Goal: Task Accomplishment & Management: Complete application form

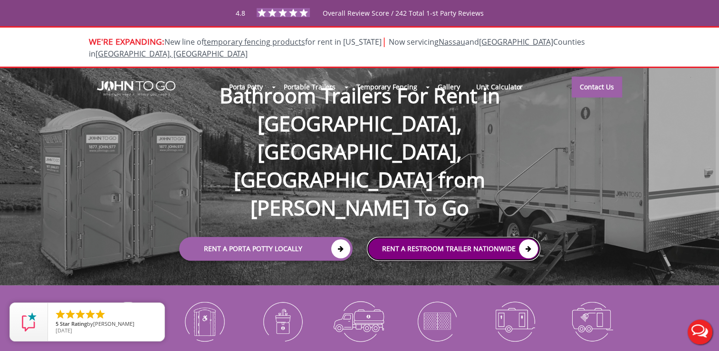
click at [475, 237] on link "rent a RESTROOM TRAILER Nationwide" at bounding box center [453, 249] width 173 height 24
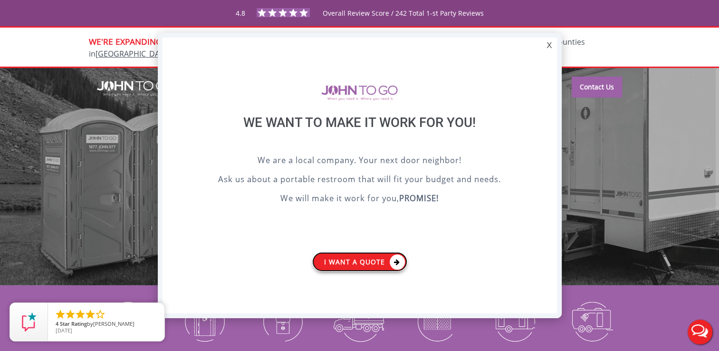
click at [396, 260] on icon at bounding box center [396, 261] width 15 height 15
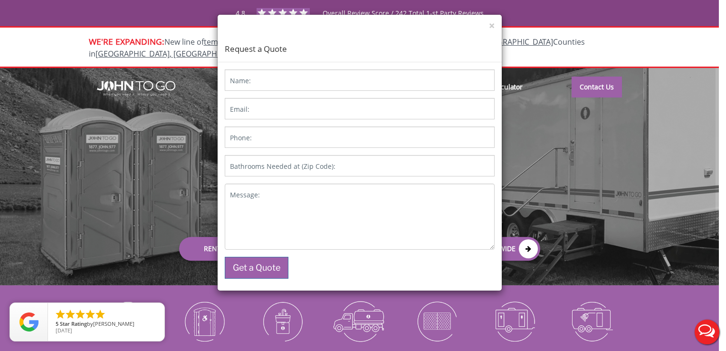
click at [320, 162] on label "Bathrooms Needed at (Zip Code):" at bounding box center [282, 165] width 105 height 9
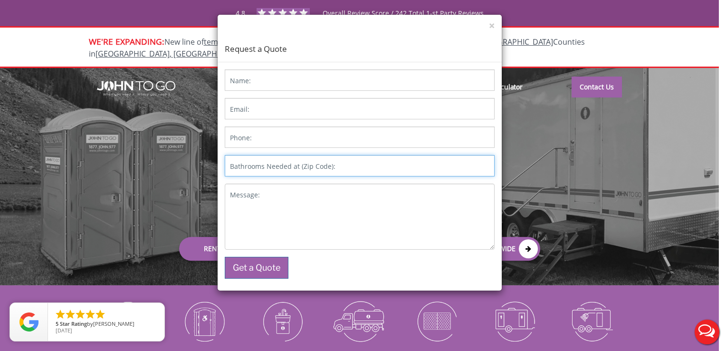
click at [320, 162] on input "Bathrooms Needed at (Zip Code):" at bounding box center [360, 165] width 270 height 21
type input "10017"
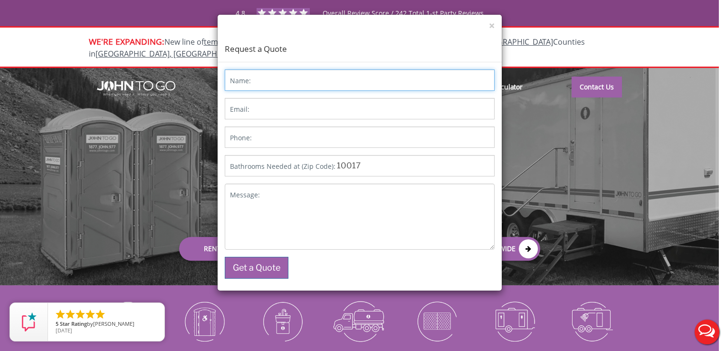
type input "Civetta 343 MadisonAVe Trailer"
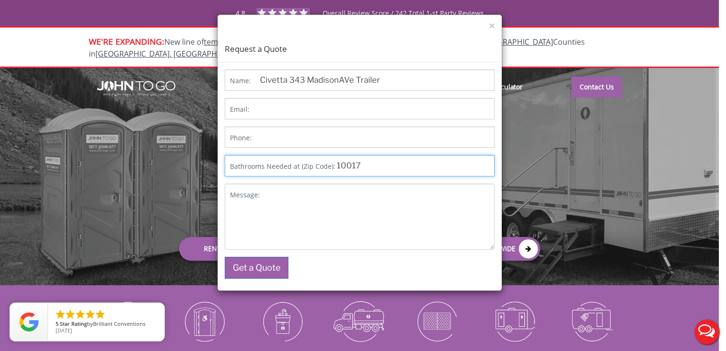
type input "10017"
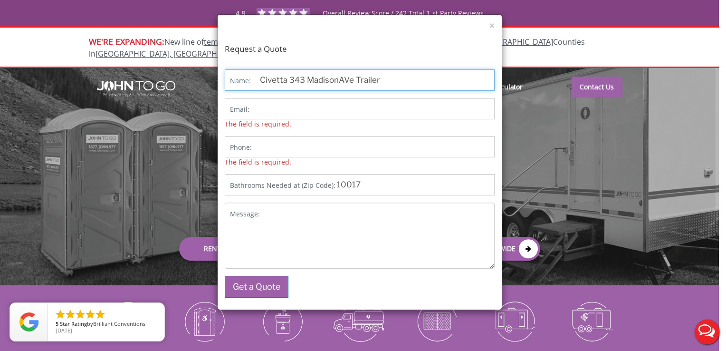
click at [385, 80] on input "Civetta 343 MadisonAVe Trailer" at bounding box center [360, 79] width 270 height 21
type input "C"
click at [353, 79] on input "Name:" at bounding box center [360, 79] width 270 height 21
type input "[PERSON_NAME]"
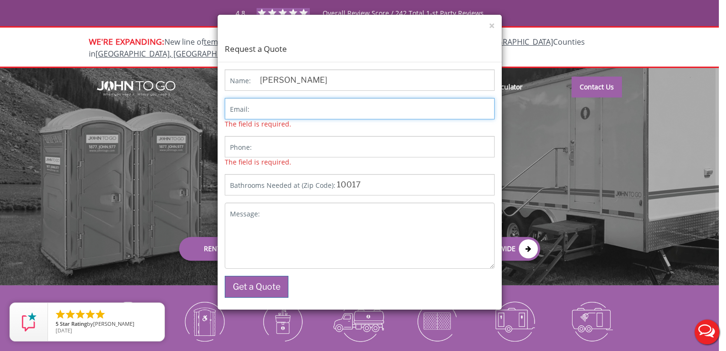
type input "[EMAIL_ADDRESS][DOMAIN_NAME]"
type input "7327706566"
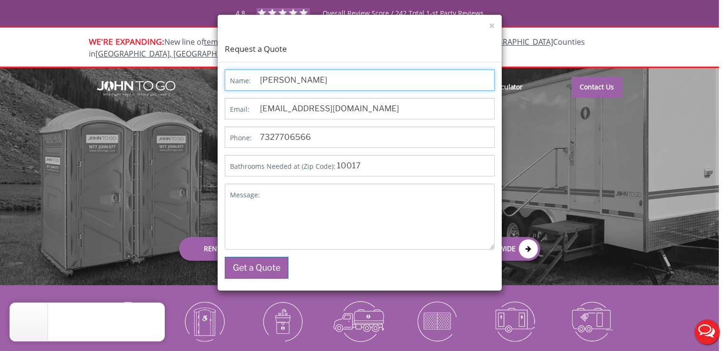
type input "Angieszka"
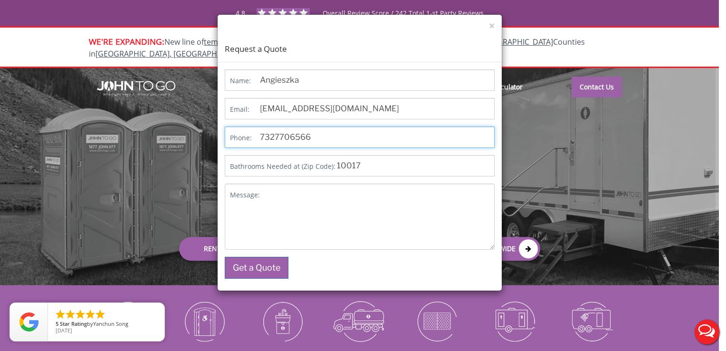
click at [329, 137] on input "7327706566" at bounding box center [360, 136] width 270 height 21
type input "7"
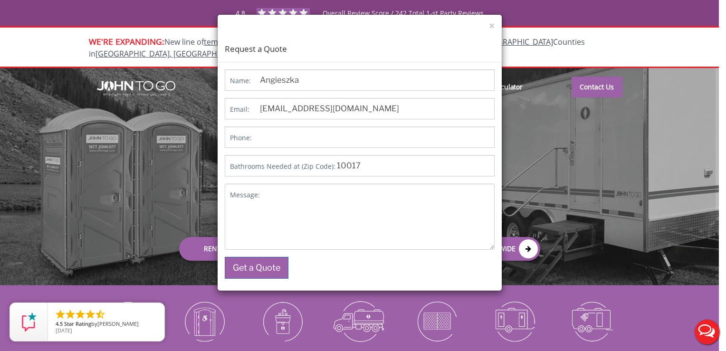
click at [256, 199] on p "Message:" at bounding box center [360, 216] width 270 height 66
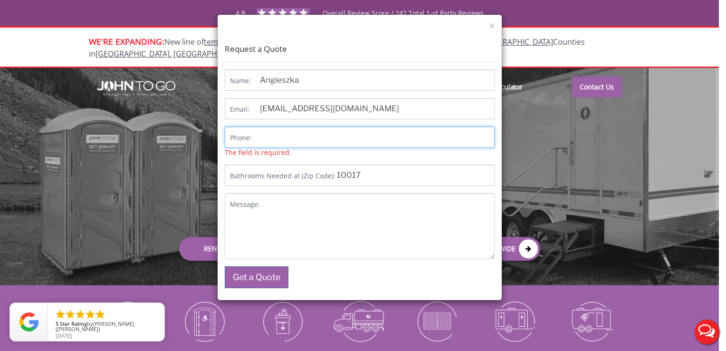
click at [277, 141] on input "Phone:" at bounding box center [360, 136] width 270 height 21
type input "[PHONE_NUMBER]"
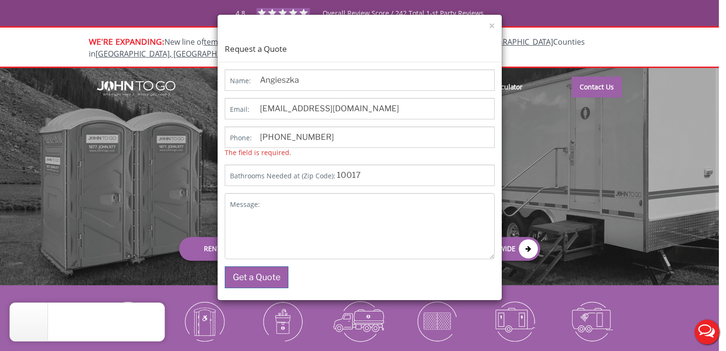
click at [245, 204] on p "Message:" at bounding box center [360, 226] width 270 height 66
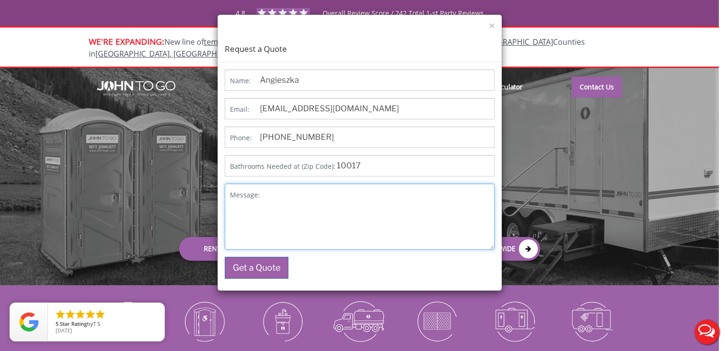
click at [245, 201] on textarea "Message:" at bounding box center [360, 216] width 270 height 66
paste textarea "interested in the VIP 2 mini station or the VIP 3 stylish station including on …"
click at [382, 193] on textarea "interested in the VIP 2 mini station or the VIP 3 stylish station including on …" at bounding box center [360, 216] width 270 height 66
click at [399, 229] on textarea "interested in the VIP 2 mini station and the VIP 3 stylish station including on…" at bounding box center [360, 216] width 270 height 66
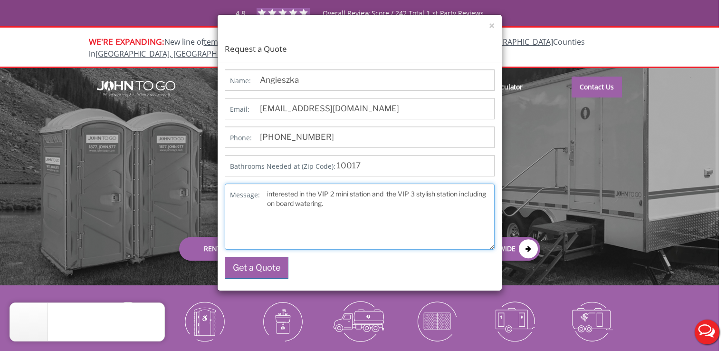
type textarea "interested in the VIP 2 mini station and the VIP 3 stylish station including on…"
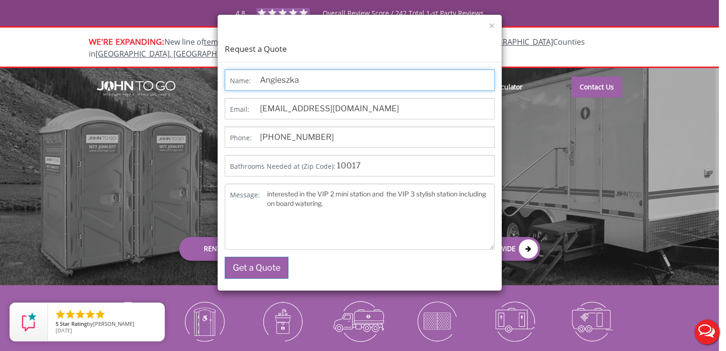
click at [304, 83] on input "Angieszka" at bounding box center [360, 79] width 270 height 21
type input "A"
type input "[PERSON_NAME]"
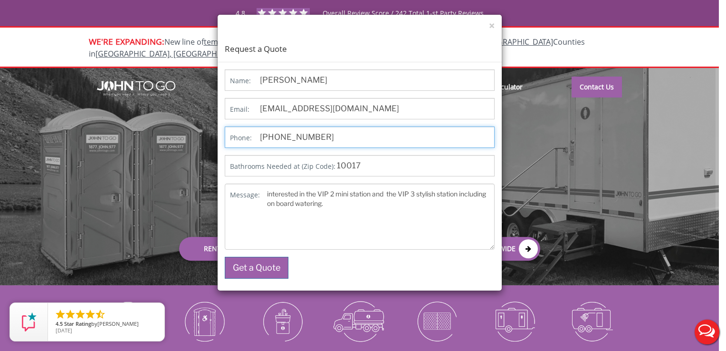
click at [370, 138] on input "[PHONE_NUMBER]" at bounding box center [360, 136] width 270 height 21
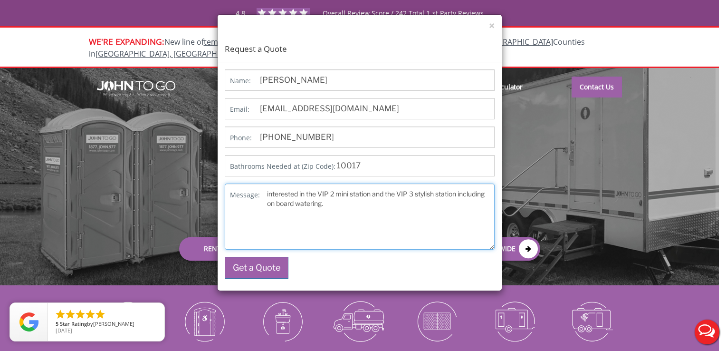
click at [401, 230] on textarea "interested in the VIP 2 mini station and the VIP 3 stylish station including on…" at bounding box center [360, 216] width 270 height 66
type textarea "interested in the VIP 2 mini station and the VIP 3 stylish station including on…"
